Goal: Transaction & Acquisition: Register for event/course

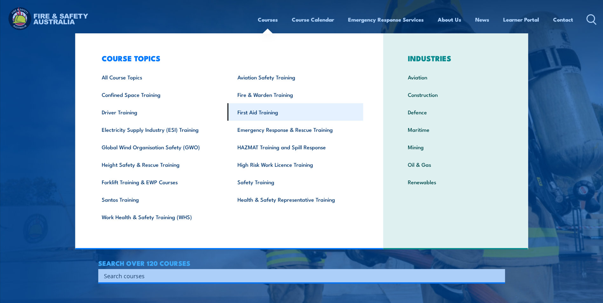
click at [255, 113] on link "First Aid Training" at bounding box center [296, 111] width 136 height 17
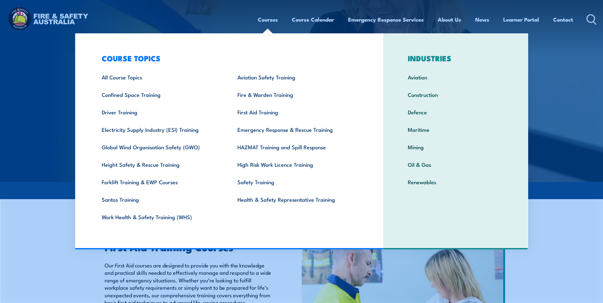
click at [268, 23] on link "Courses" at bounding box center [268, 19] width 20 height 17
click at [245, 110] on link "First Aid Training" at bounding box center [296, 111] width 136 height 17
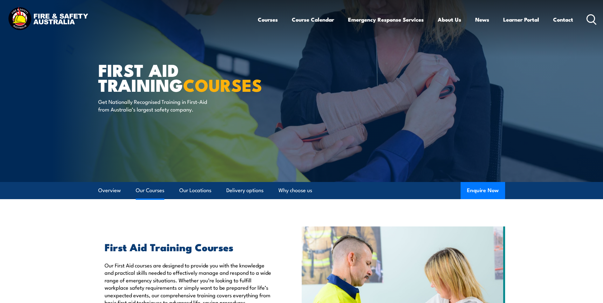
click at [143, 193] on link "Our Courses" at bounding box center [150, 190] width 29 height 17
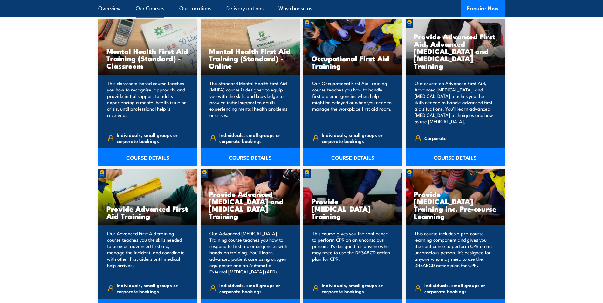
scroll to position [673, 0]
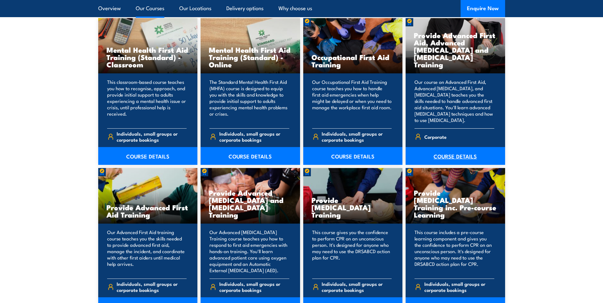
click at [453, 159] on link "COURSE DETAILS" at bounding box center [455, 156] width 99 height 18
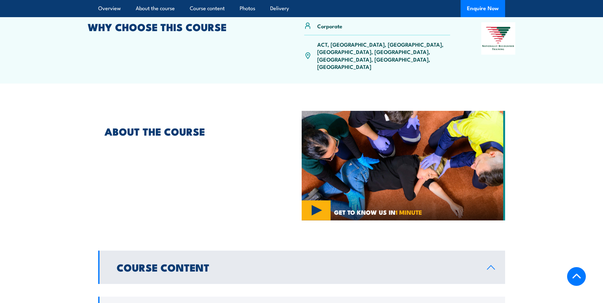
scroll to position [254, 0]
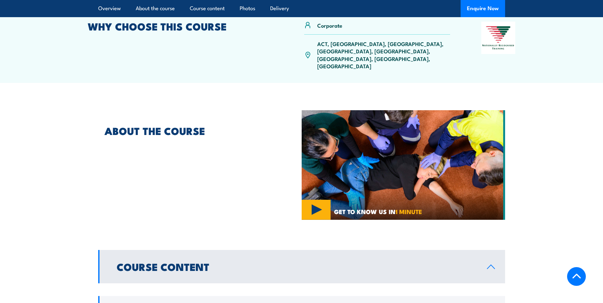
click at [395, 53] on p "ACT, NSW, NT, QLD, SA, TAS, VIC, WA" at bounding box center [383, 55] width 133 height 30
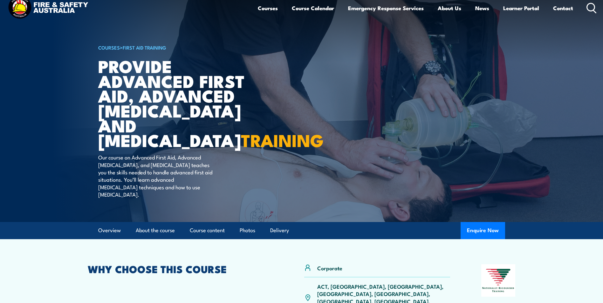
scroll to position [0, 0]
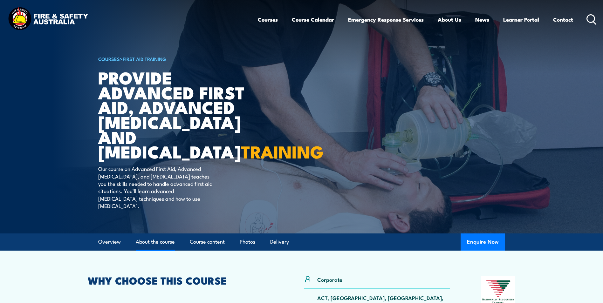
click at [154, 249] on link "About the course" at bounding box center [155, 242] width 39 height 17
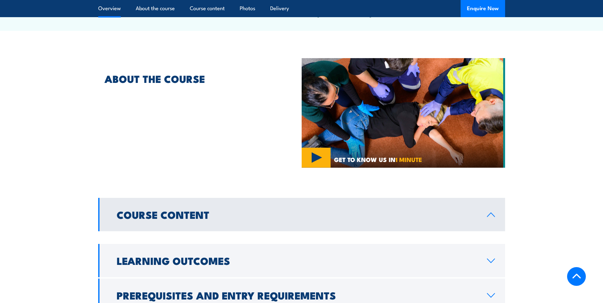
scroll to position [311, 0]
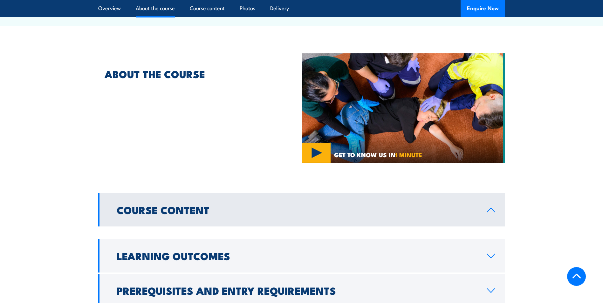
click at [188, 205] on h2 "Course Content" at bounding box center [297, 209] width 360 height 9
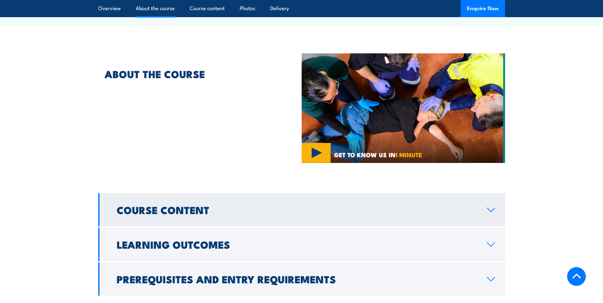
click at [187, 205] on h2 "Course Content" at bounding box center [297, 209] width 360 height 9
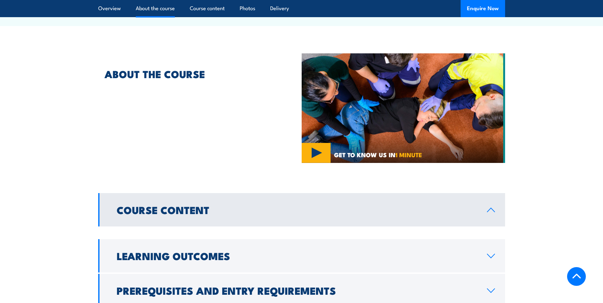
click at [187, 205] on h2 "Course Content" at bounding box center [297, 209] width 360 height 9
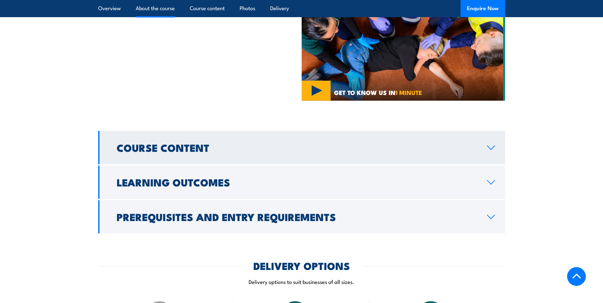
scroll to position [375, 0]
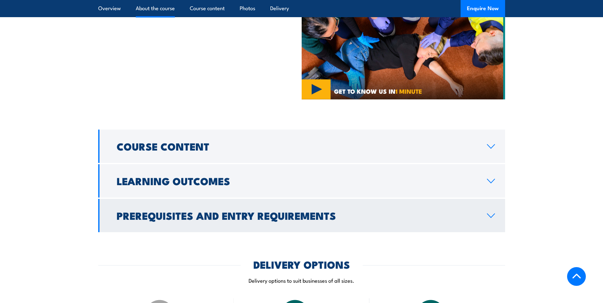
click at [267, 211] on h2 "Prerequisites and Entry Requirements" at bounding box center [297, 215] width 360 height 9
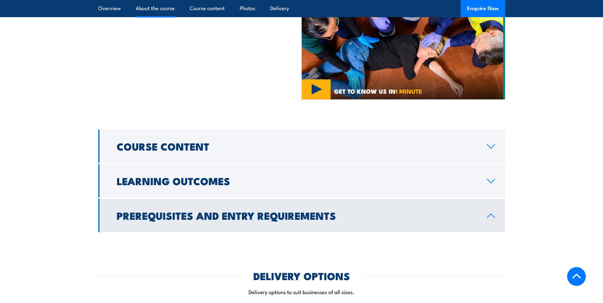
click at [270, 211] on h2 "Prerequisites and Entry Requirements" at bounding box center [297, 215] width 360 height 9
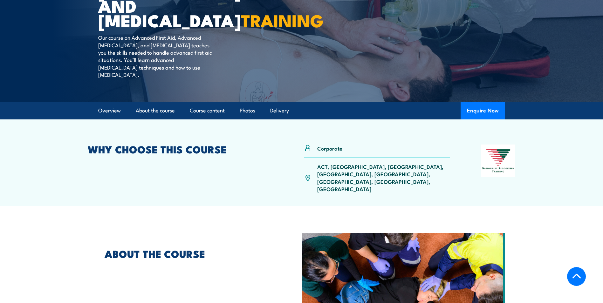
scroll to position [120, 0]
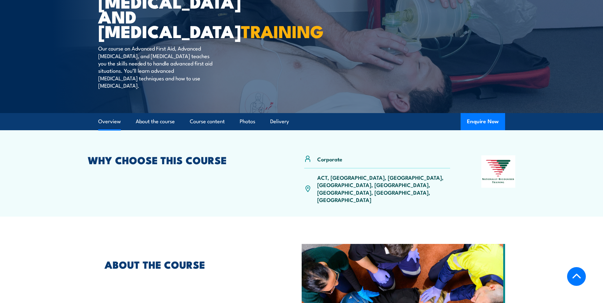
click at [111, 130] on link "Overview" at bounding box center [109, 121] width 23 height 17
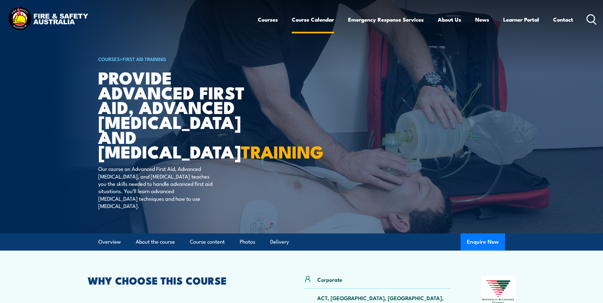
click at [304, 21] on link "Course Calendar" at bounding box center [313, 19] width 42 height 17
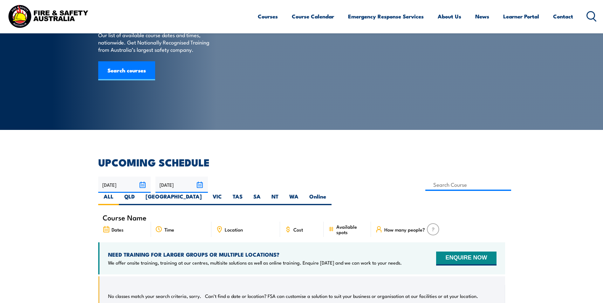
scroll to position [64, 0]
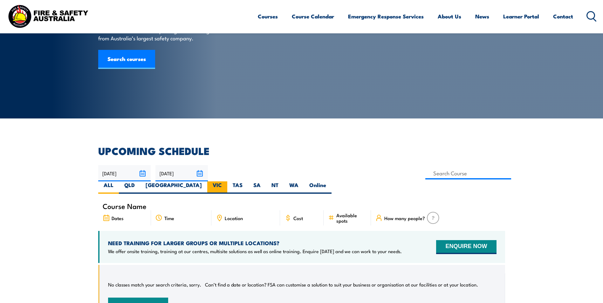
click at [227, 182] on label "VIC" at bounding box center [217, 188] width 20 height 12
click at [226, 182] on input "VIC" at bounding box center [224, 184] width 4 height 4
radio input "true"
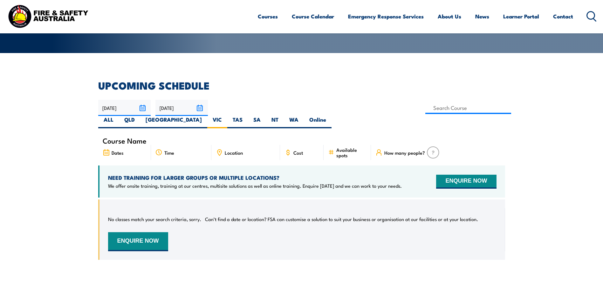
scroll to position [191, 0]
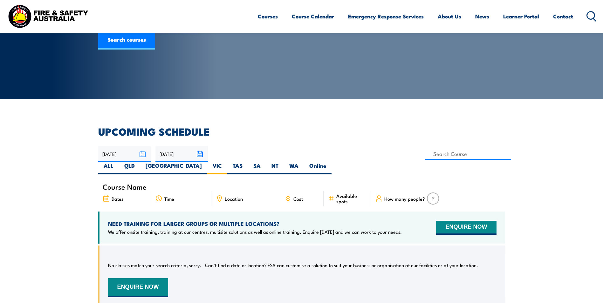
scroll to position [83, 0]
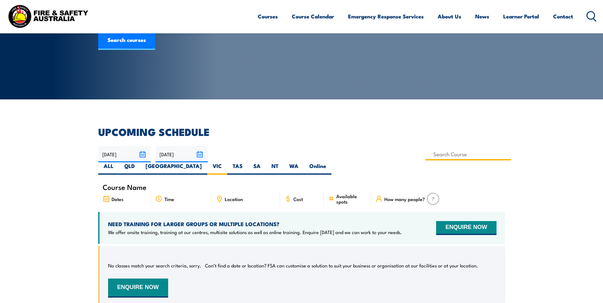
click at [425, 156] on input at bounding box center [468, 154] width 86 height 12
type input "hltaid0014"
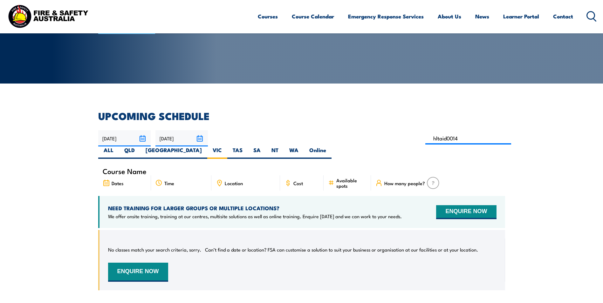
scroll to position [83, 0]
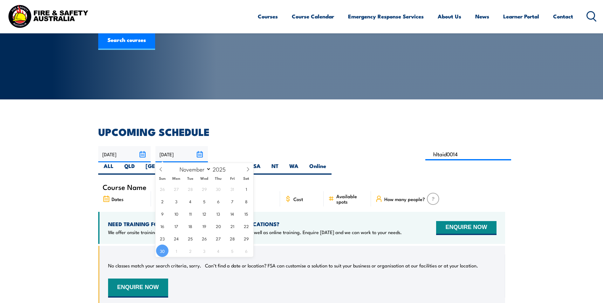
click at [201, 154] on input "30/11/2025" at bounding box center [181, 154] width 52 height 16
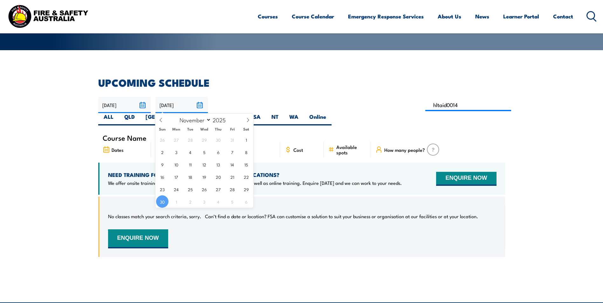
scroll to position [146, 0]
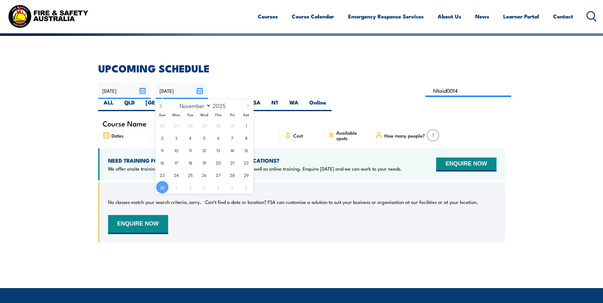
click at [247, 105] on icon at bounding box center [248, 106] width 4 height 4
select select "11"
drag, startPoint x: 208, startPoint y: 174, endPoint x: 212, endPoint y: 159, distance: 15.6
click at [207, 175] on span "31" at bounding box center [204, 175] width 12 height 12
type input "[DATE]"
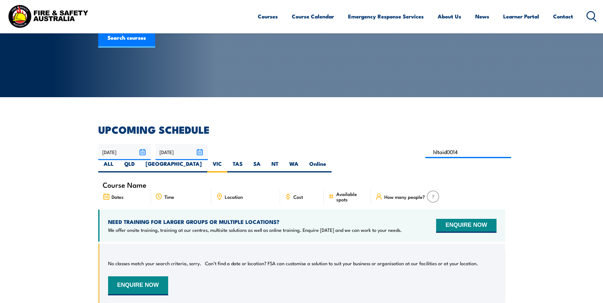
scroll to position [83, 0]
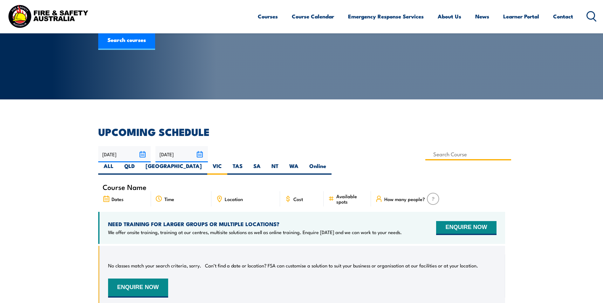
click at [425, 157] on input at bounding box center [468, 154] width 86 height 12
type input "Provide Advanced First Aid Training"
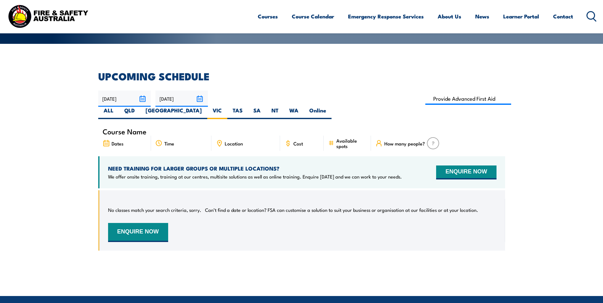
scroll to position [114, 0]
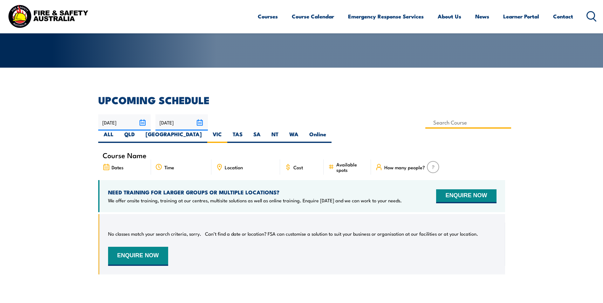
click at [425, 123] on input at bounding box center [468, 122] width 86 height 12
type input "Provide Advanced First Aid, Advanced Resuscitation and Oxygen Therapy Training"
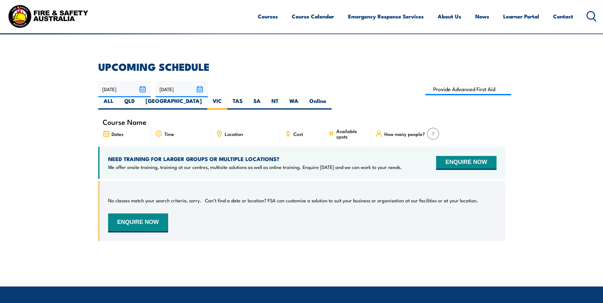
scroll to position [146, 0]
